Goal: Task Accomplishment & Management: Use online tool/utility

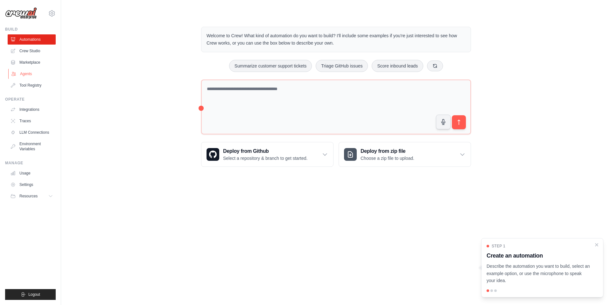
click at [34, 70] on link "Agents" at bounding box center [32, 74] width 48 height 10
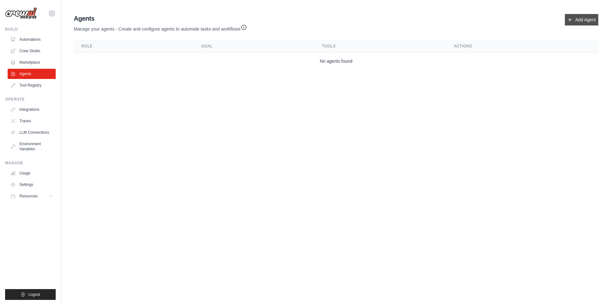
click at [567, 22] on link "Add Agent" at bounding box center [581, 19] width 33 height 11
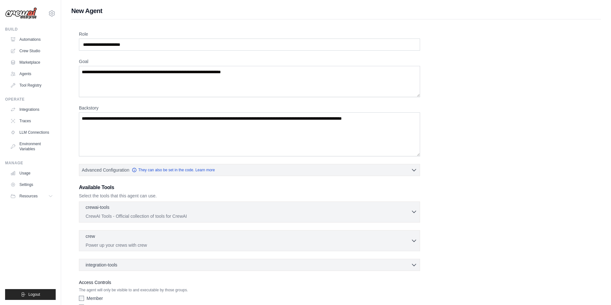
click at [414, 212] on icon "button" at bounding box center [414, 212] width 6 height 6
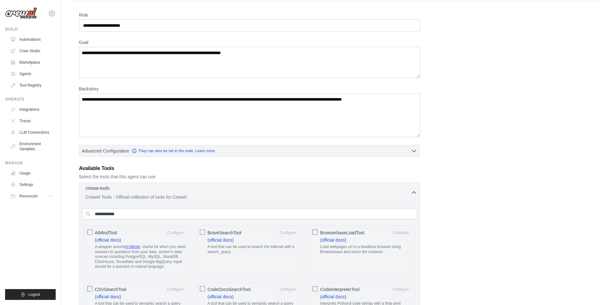
scroll to position [21, 0]
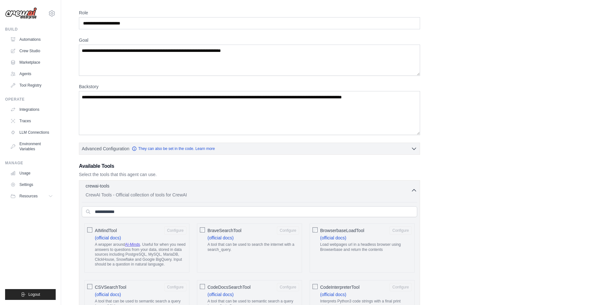
click at [417, 189] on icon "button" at bounding box center [414, 190] width 6 height 6
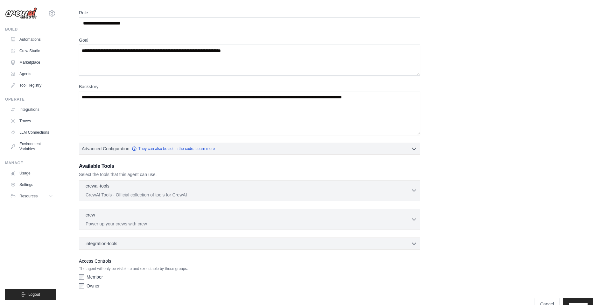
click at [407, 188] on div "crewai-tools 0 selected" at bounding box center [248, 187] width 325 height 8
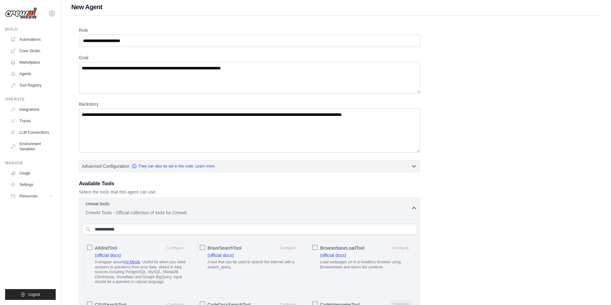
scroll to position [0, 0]
